Goal: Information Seeking & Learning: Understand process/instructions

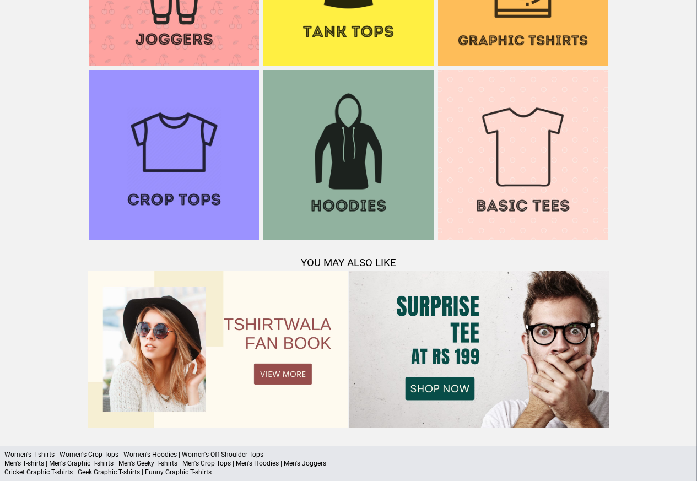
scroll to position [1063, 0]
